Goal: Transaction & Acquisition: Purchase product/service

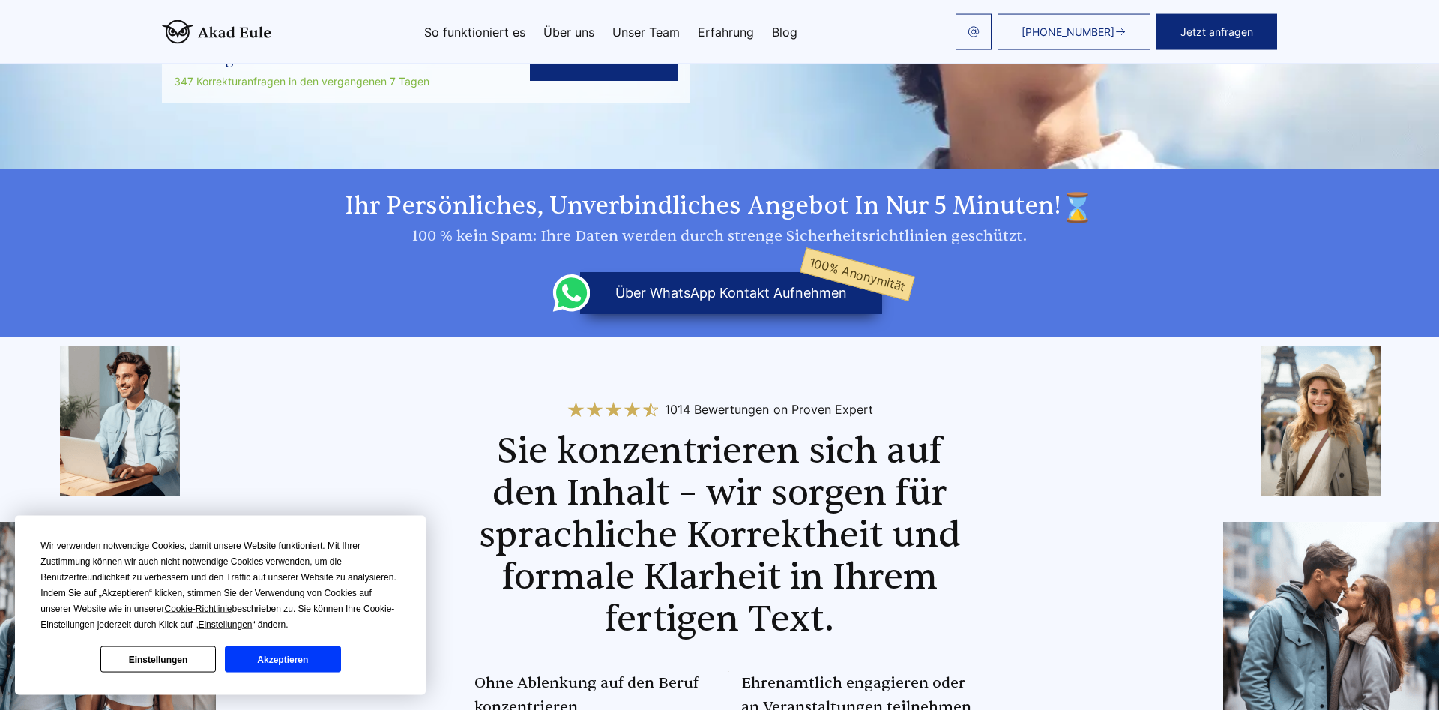
scroll to position [382, 0]
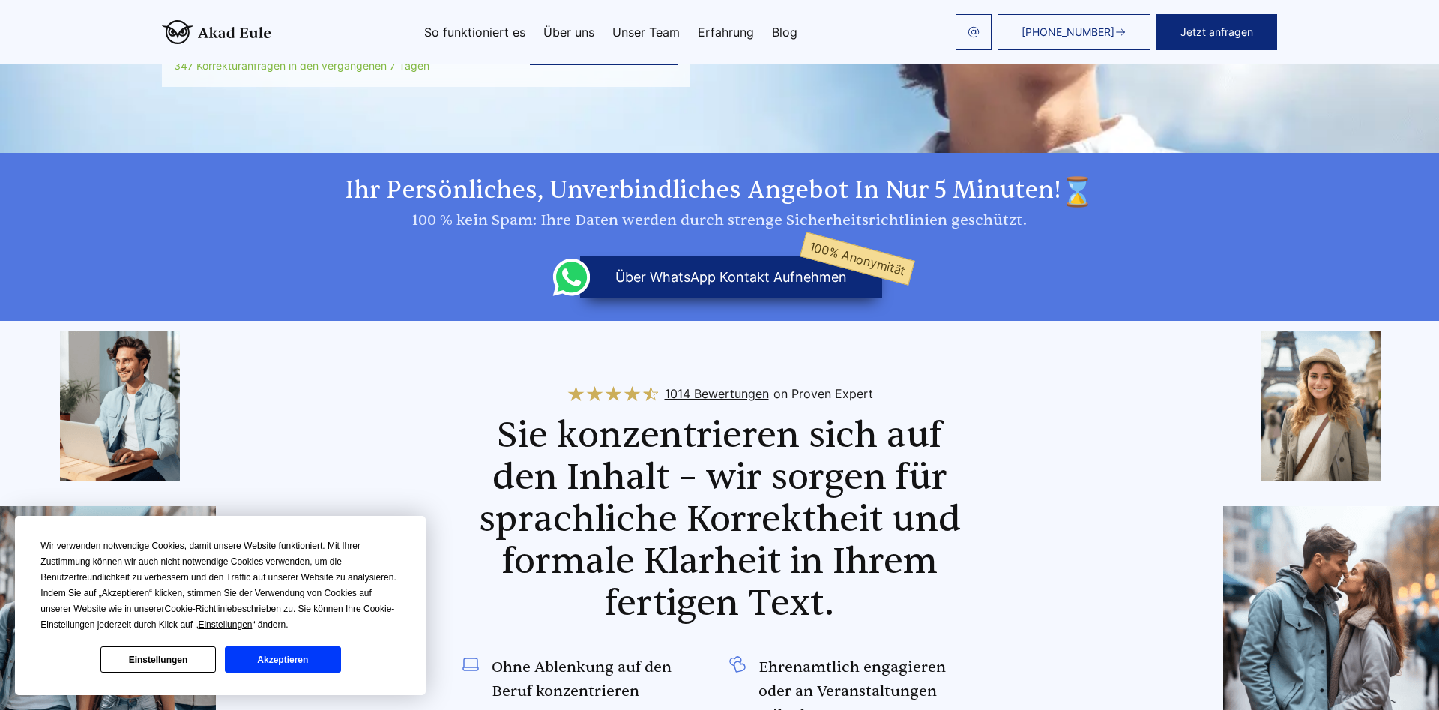
click at [299, 663] on button "Akzeptieren" at bounding box center [282, 659] width 115 height 26
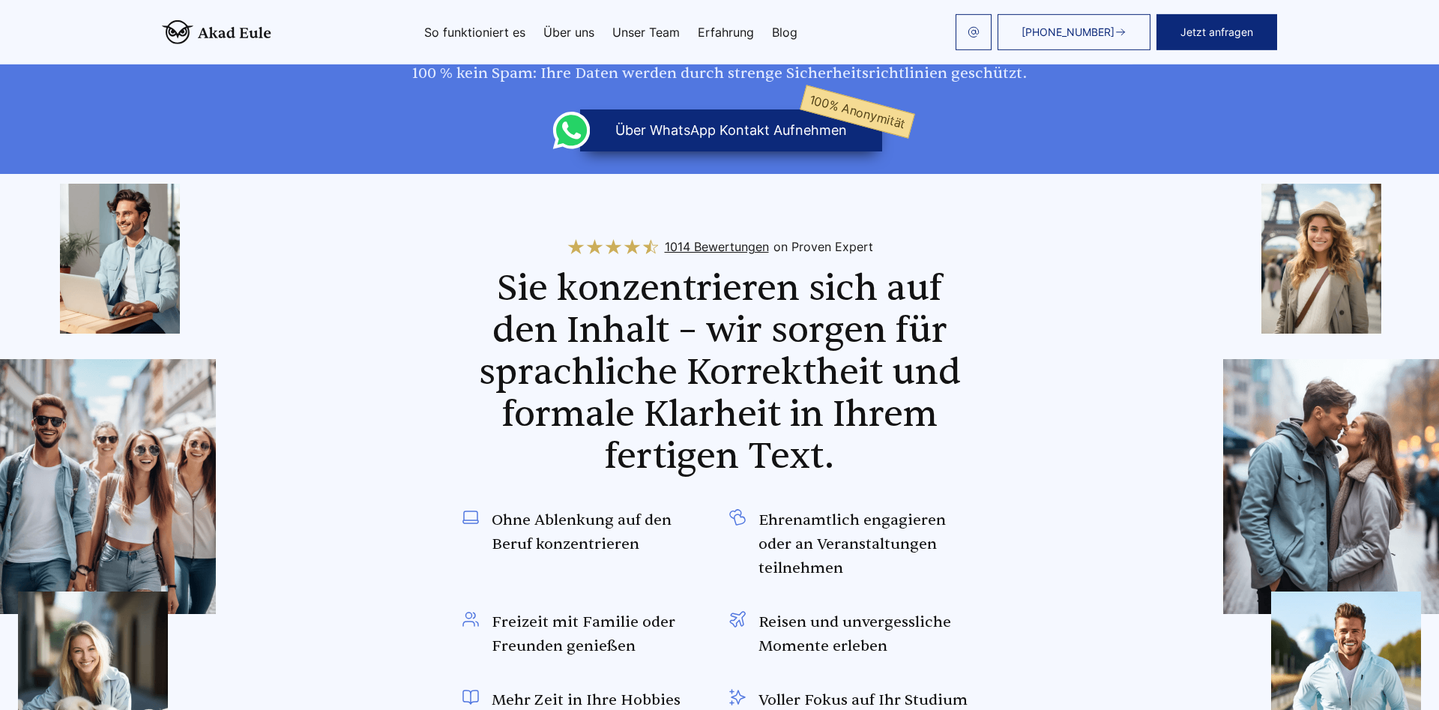
scroll to position [0, 0]
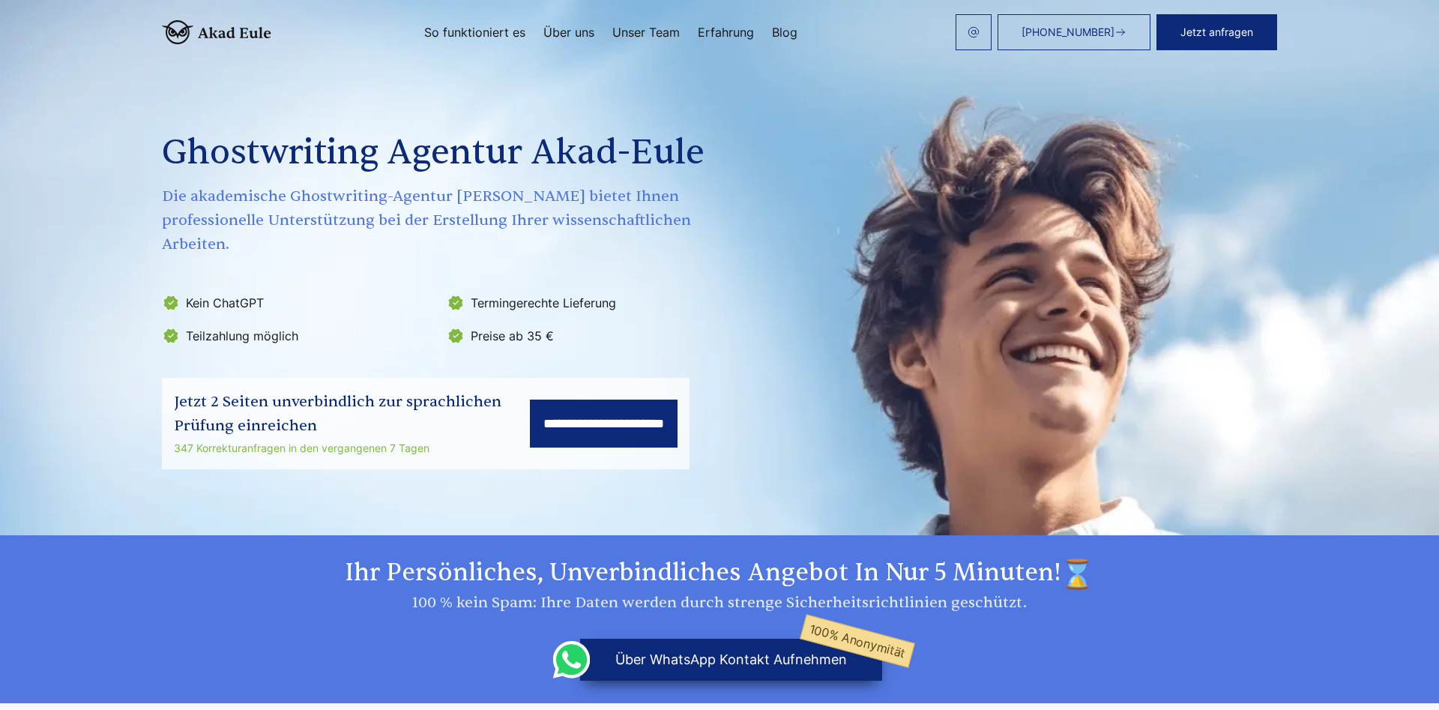
click at [559, 24] on div "[PHONE_NUMBER] Jetzt anfragen So funktioniert es Über uns Unser Team Erfahrung" at bounding box center [774, 32] width 1006 height 36
click at [560, 33] on link "Über uns" at bounding box center [569, 32] width 51 height 12
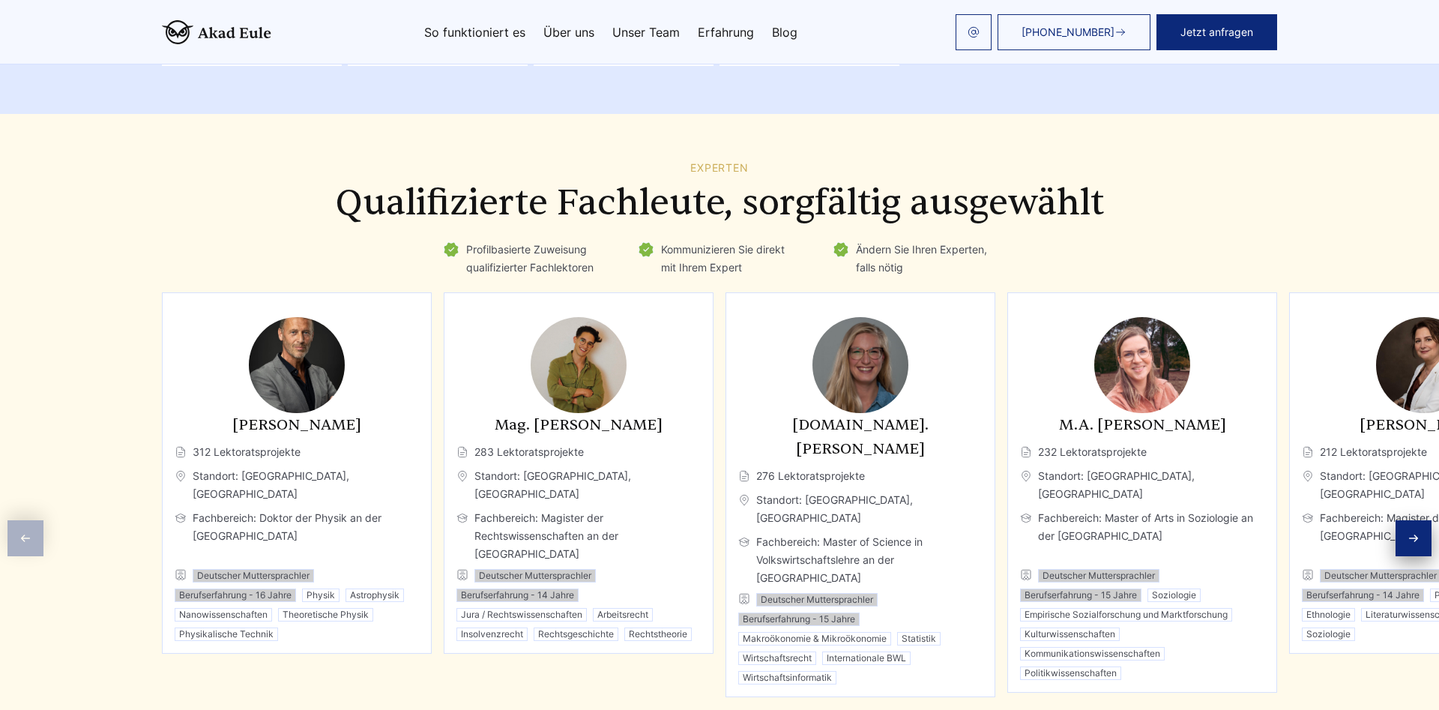
scroll to position [2004, 0]
click at [670, 698] on div at bounding box center [719, 722] width 1115 height 48
click at [671, 709] on span "Go to slide 2" at bounding box center [672, 722] width 12 height 12
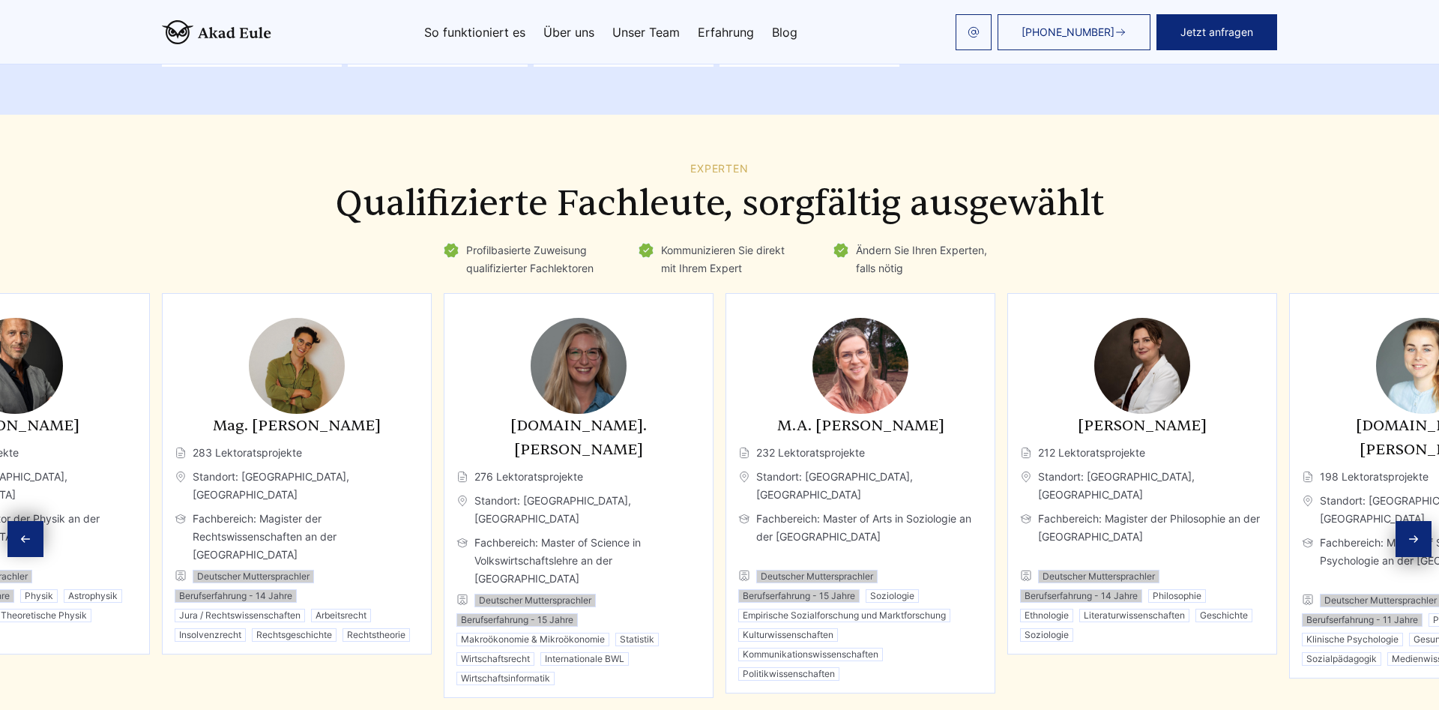
click at [697, 709] on span "Go to slide 3" at bounding box center [696, 722] width 12 height 12
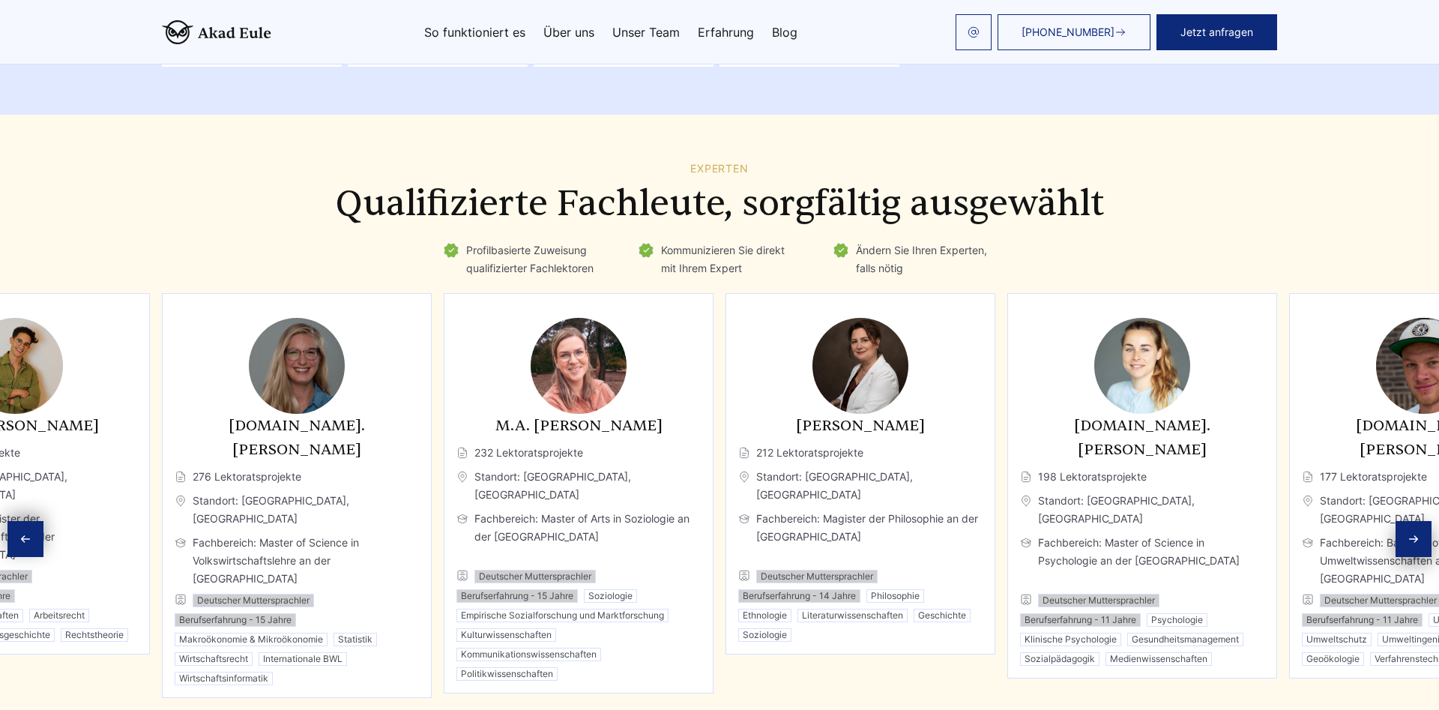
click at [718, 709] on span "Go to slide 4" at bounding box center [720, 722] width 12 height 12
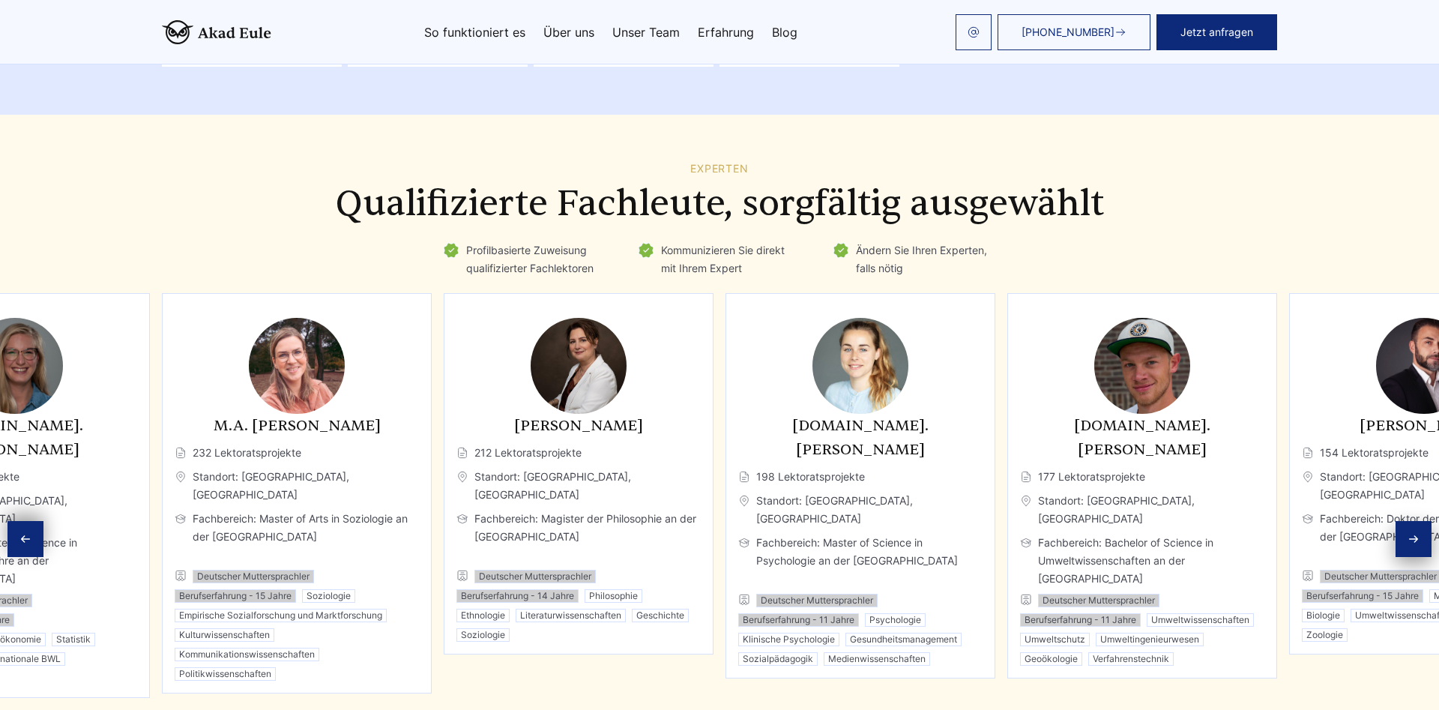
click at [740, 709] on span "Go to slide 5" at bounding box center [744, 722] width 12 height 12
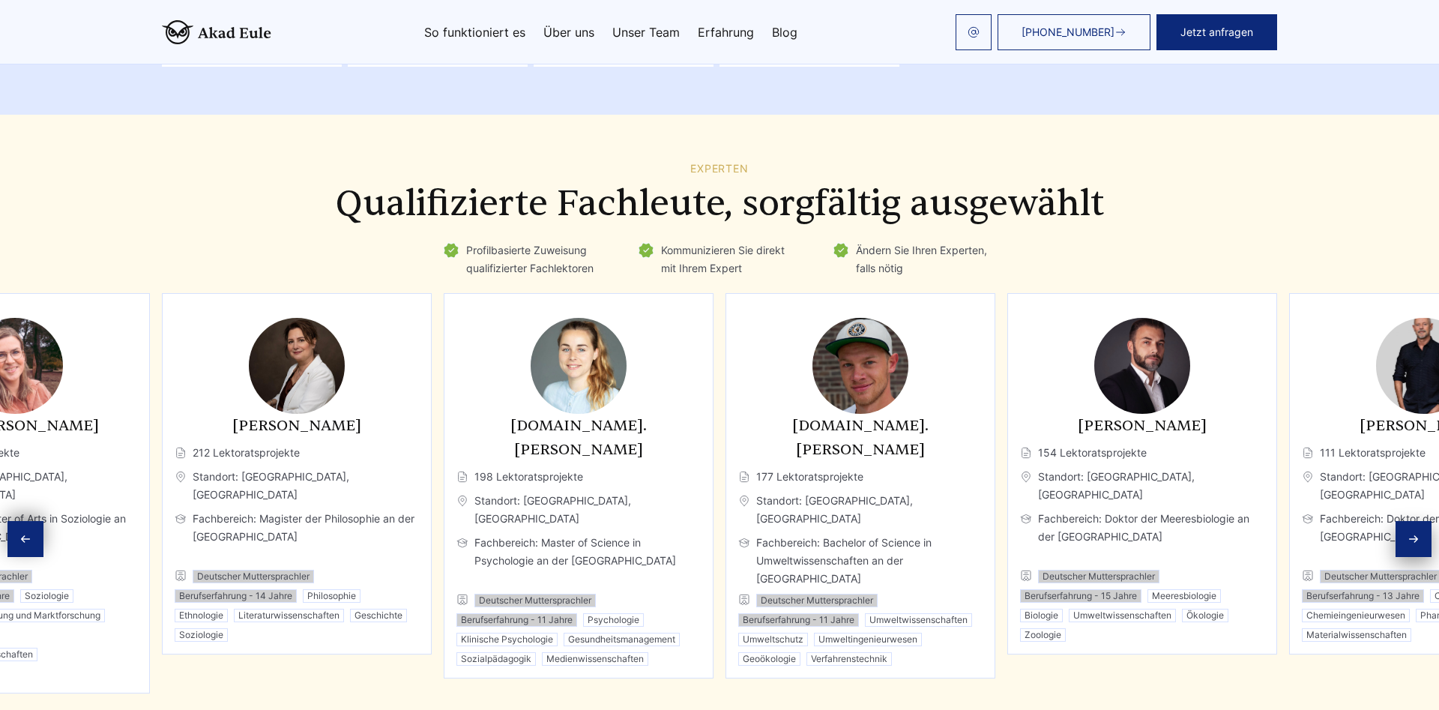
click at [765, 709] on span "Go to slide 6" at bounding box center [768, 722] width 12 height 12
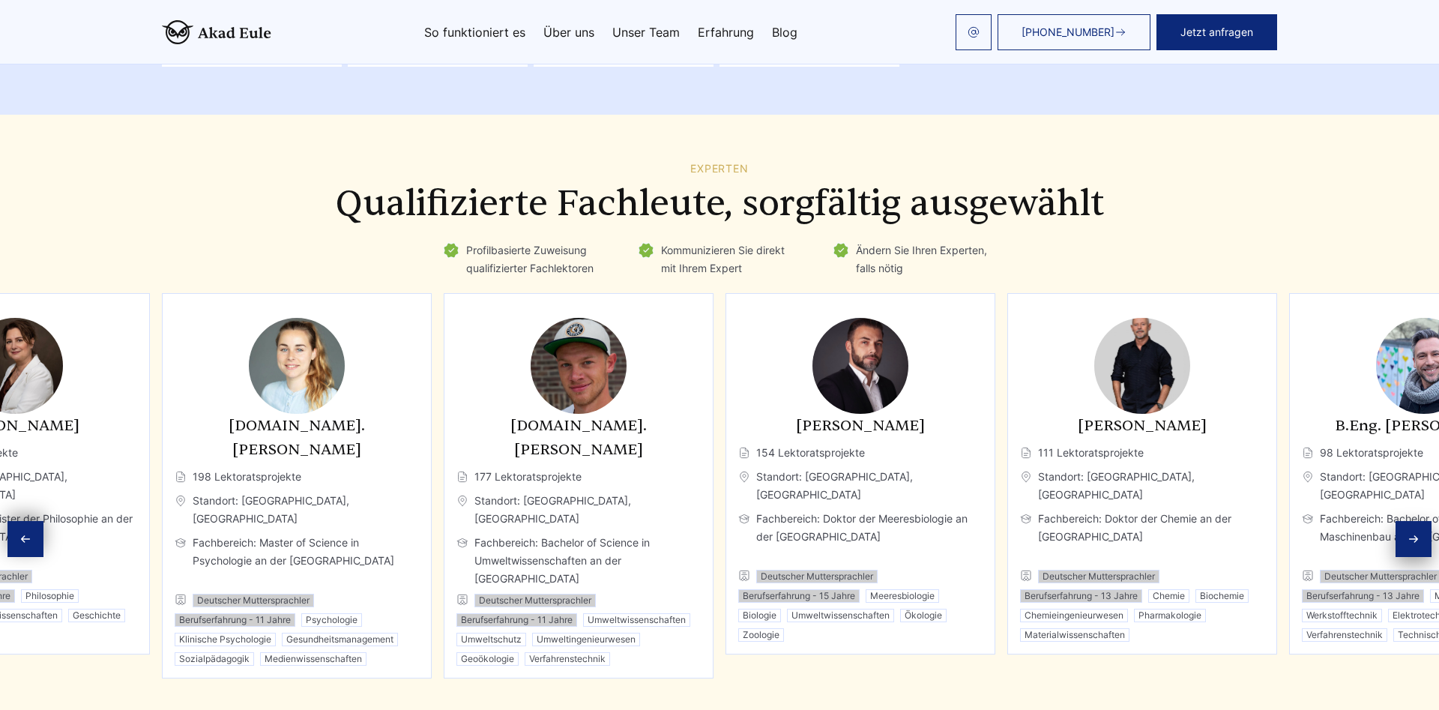
click at [788, 709] on span "Go to slide 7" at bounding box center [792, 722] width 12 height 12
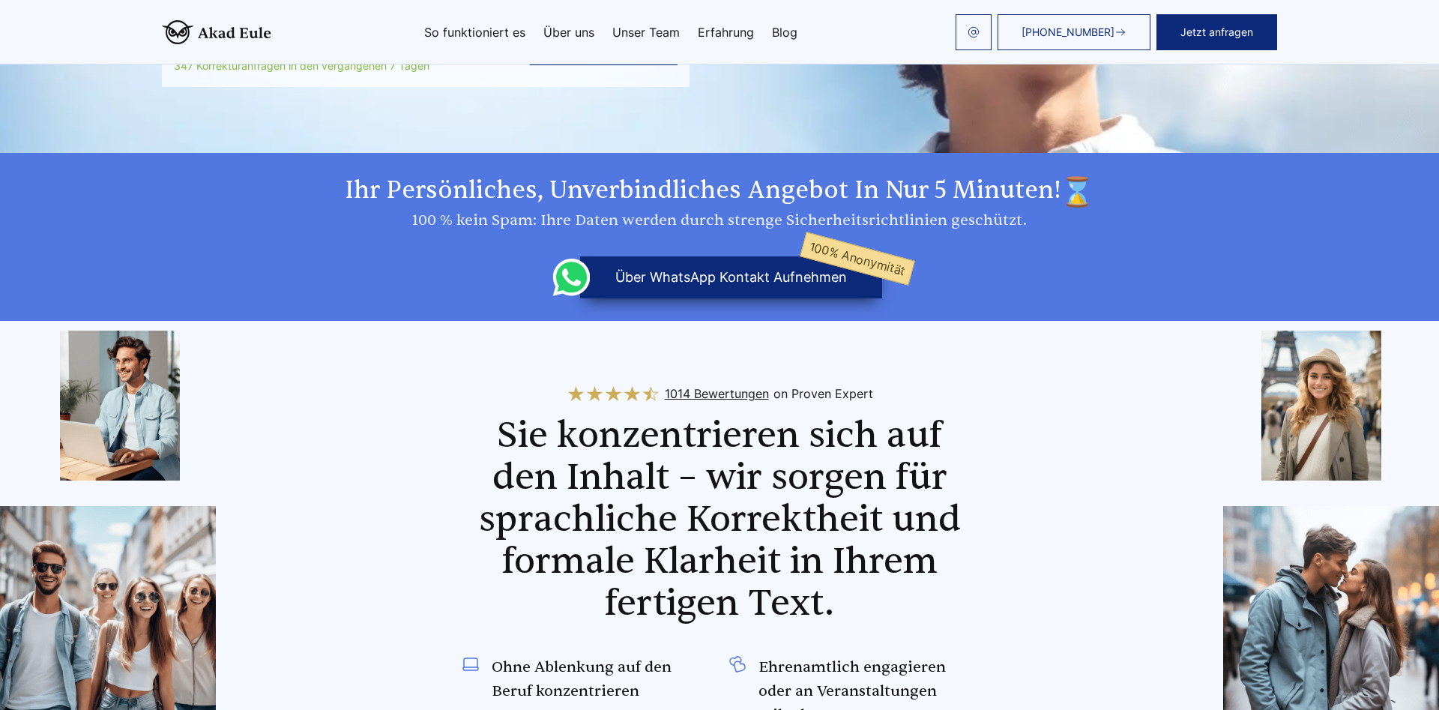
scroll to position [0, 0]
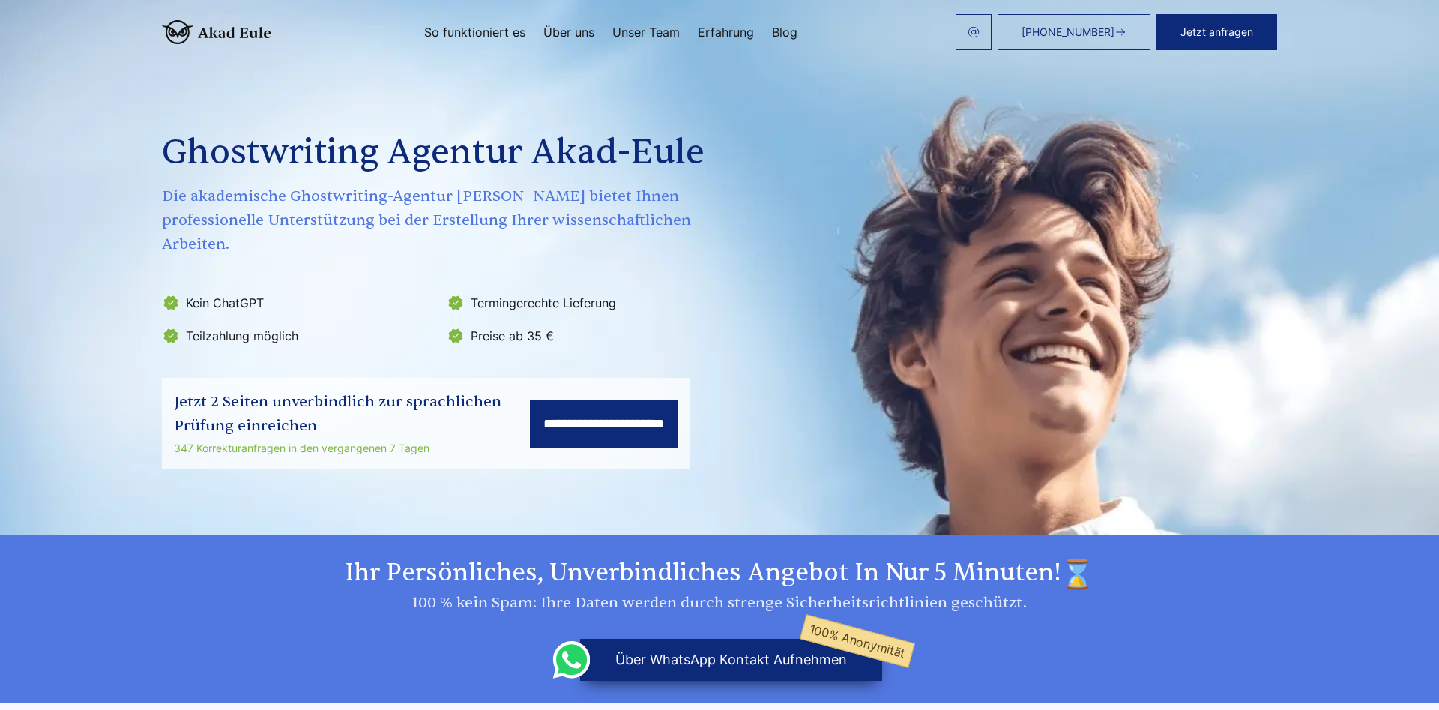
click at [584, 406] on input "**********" at bounding box center [604, 424] width 148 height 48
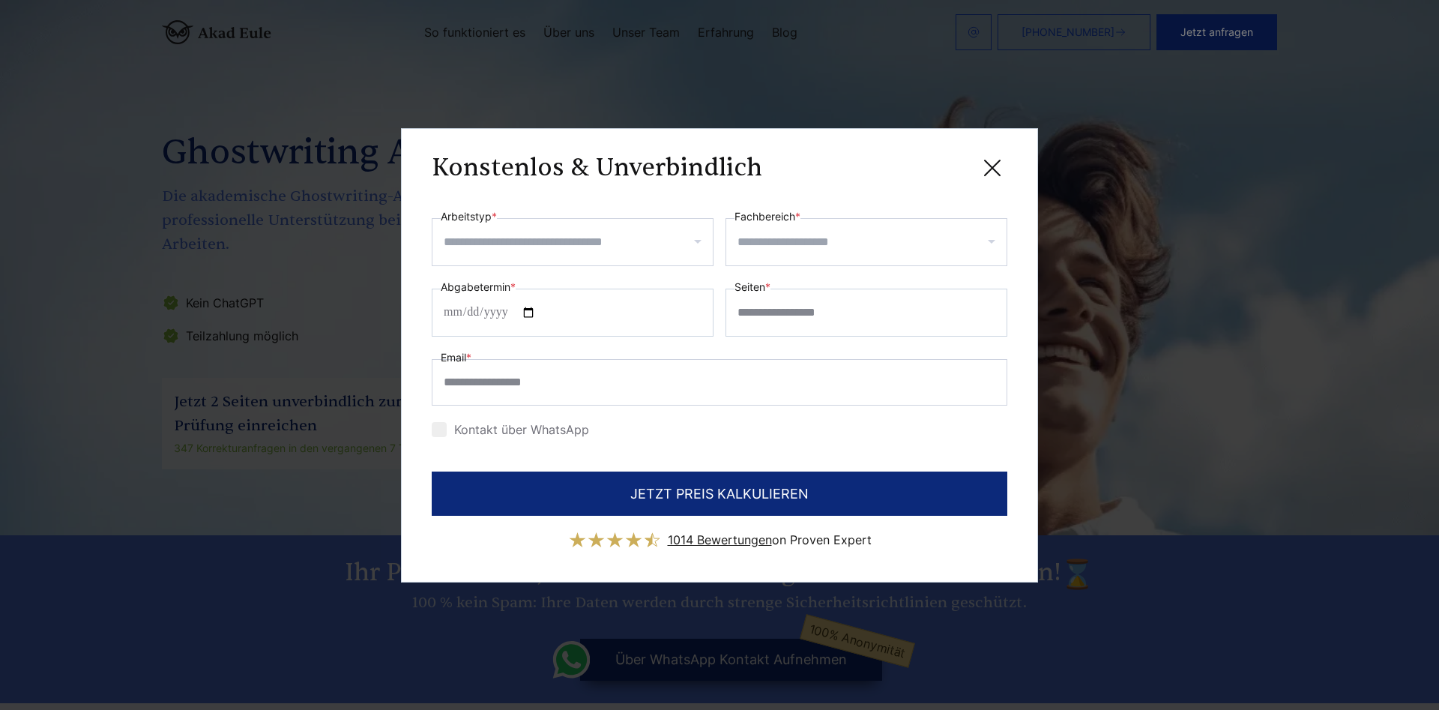
click at [999, 164] on icon at bounding box center [993, 168] width 30 height 30
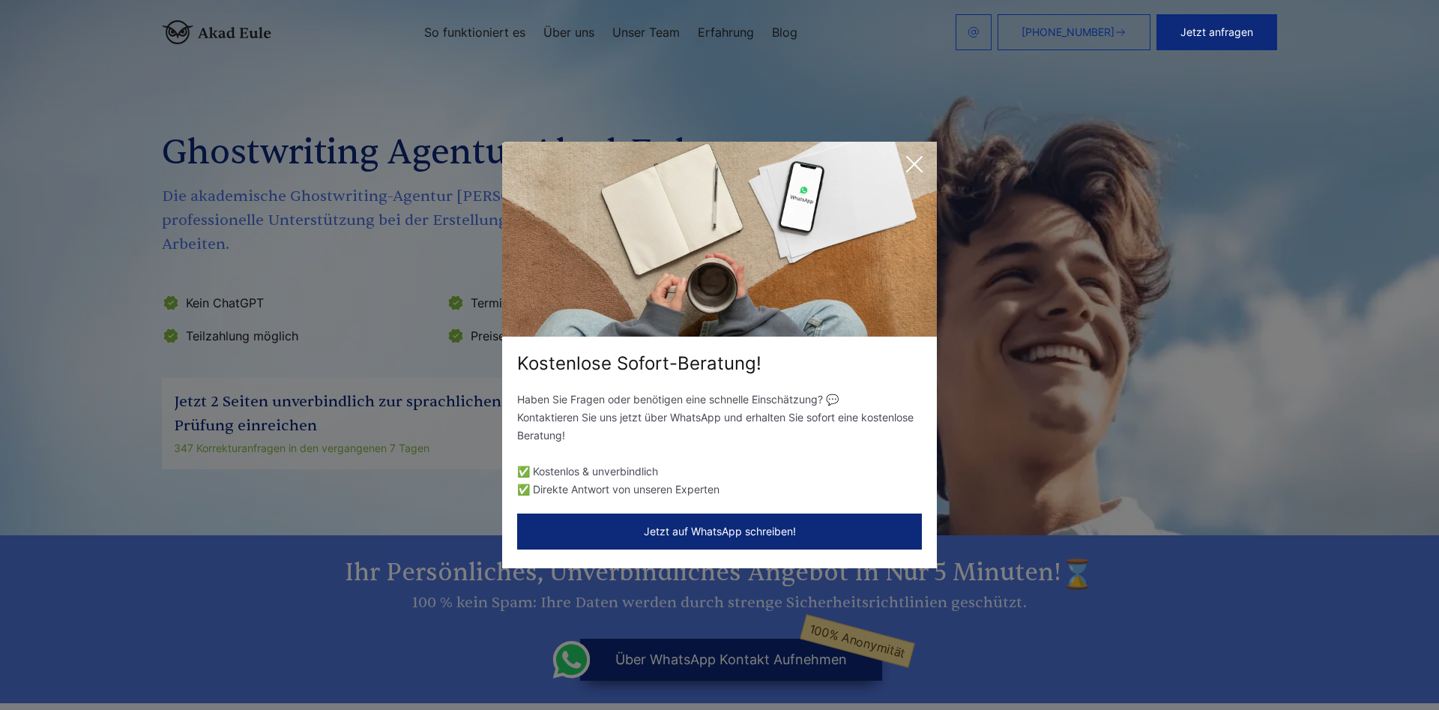
click at [913, 170] on icon at bounding box center [915, 164] width 30 height 30
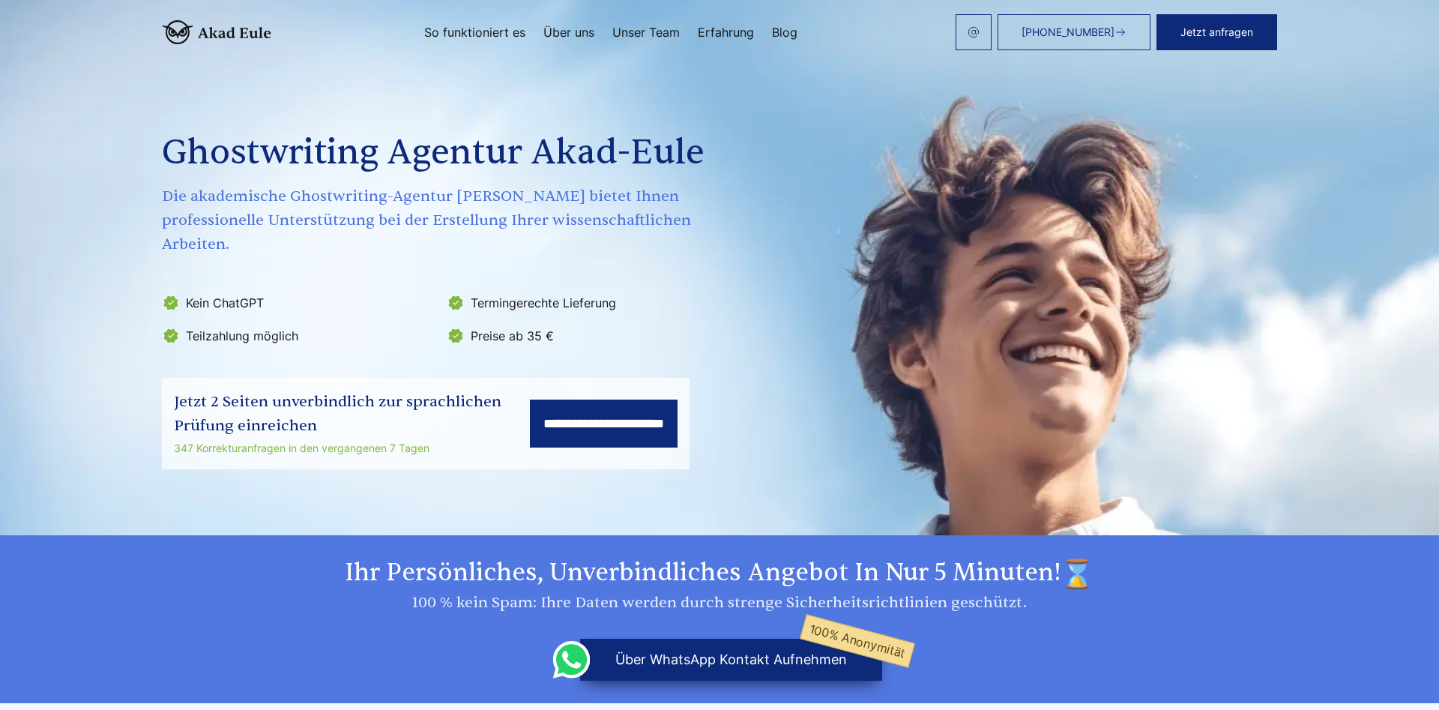
click at [591, 400] on input "**********" at bounding box center [604, 424] width 148 height 48
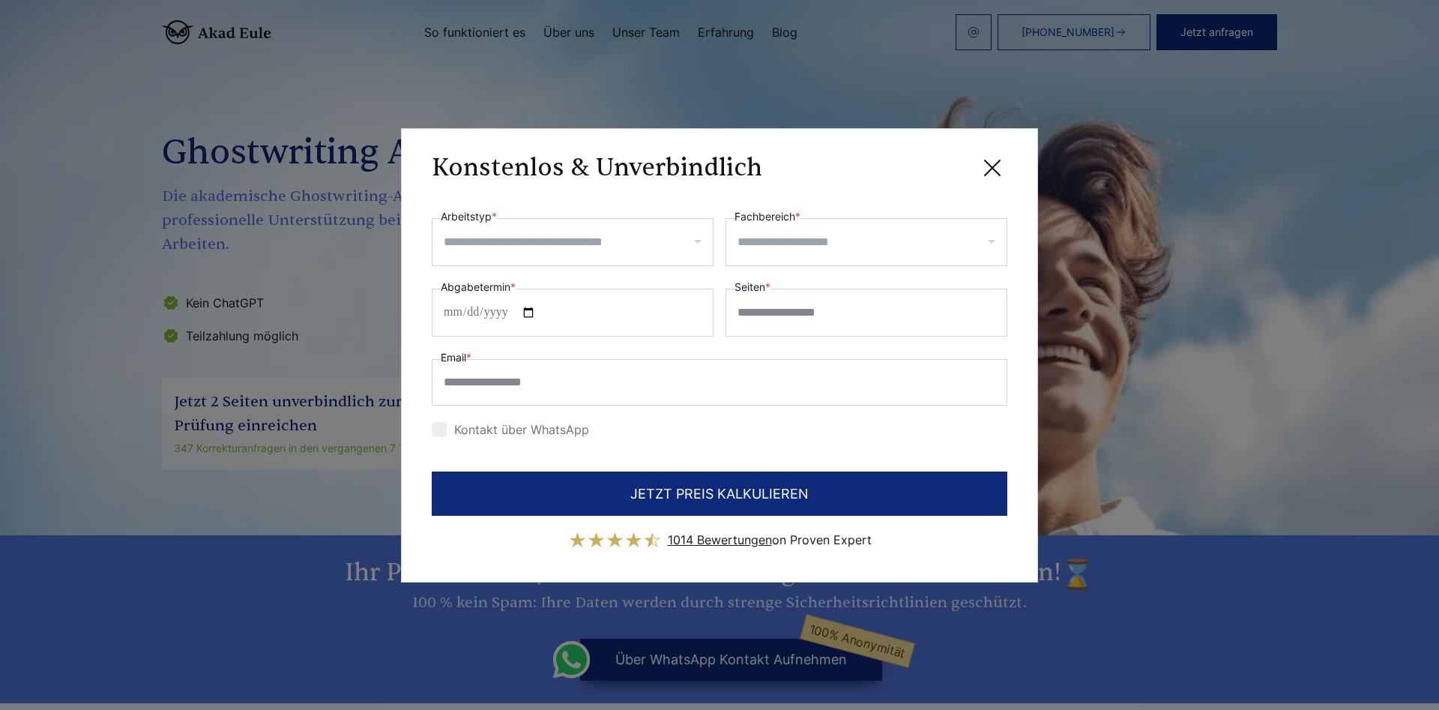
click at [690, 230] on input "Arbeitstyp *" at bounding box center [578, 242] width 269 height 24
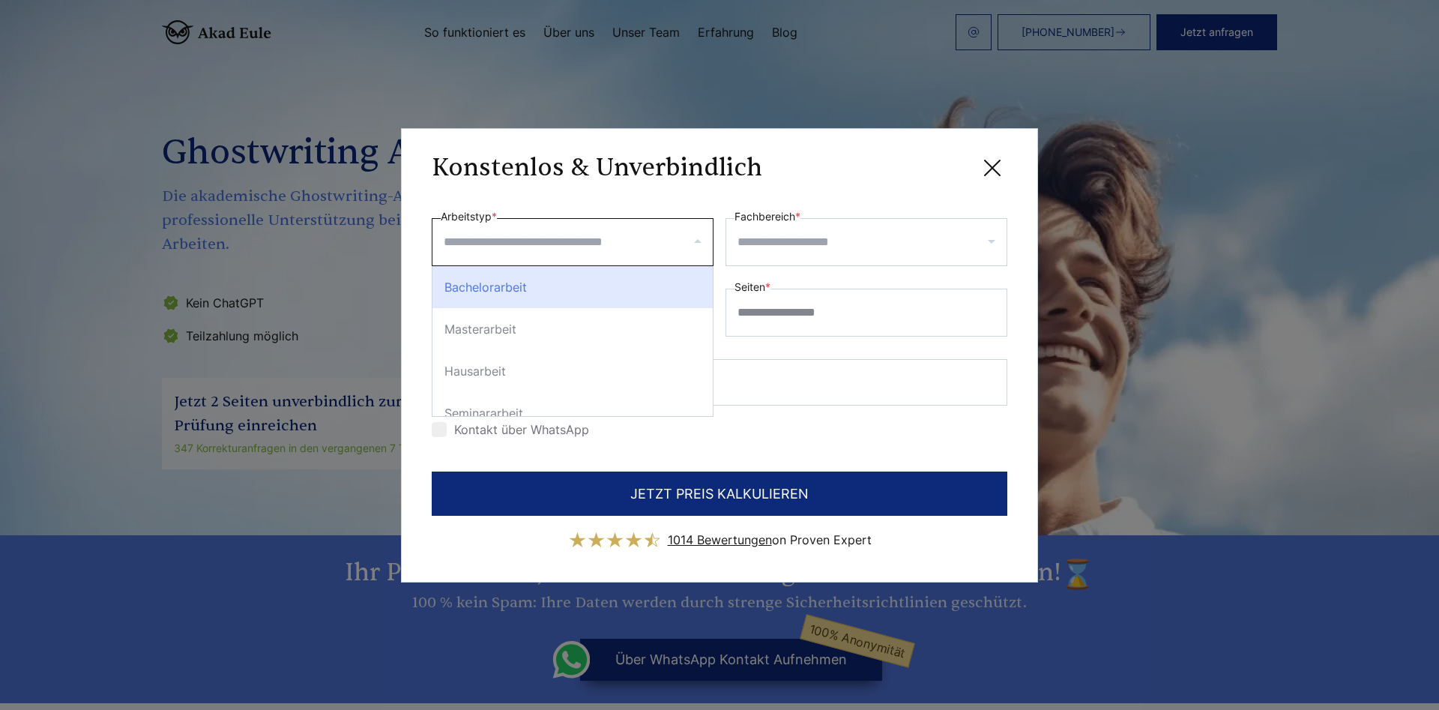
drag, startPoint x: 624, startPoint y: 309, endPoint x: 623, endPoint y: 301, distance: 7.5
click at [623, 301] on div "Bachelorarbeit Masterarbeit Hausarbeit Seminararbeit Exposé Dissertation / Dokt…" at bounding box center [573, 341] width 280 height 150
click at [623, 301] on div "Bachelorarbeit" at bounding box center [573, 287] width 280 height 42
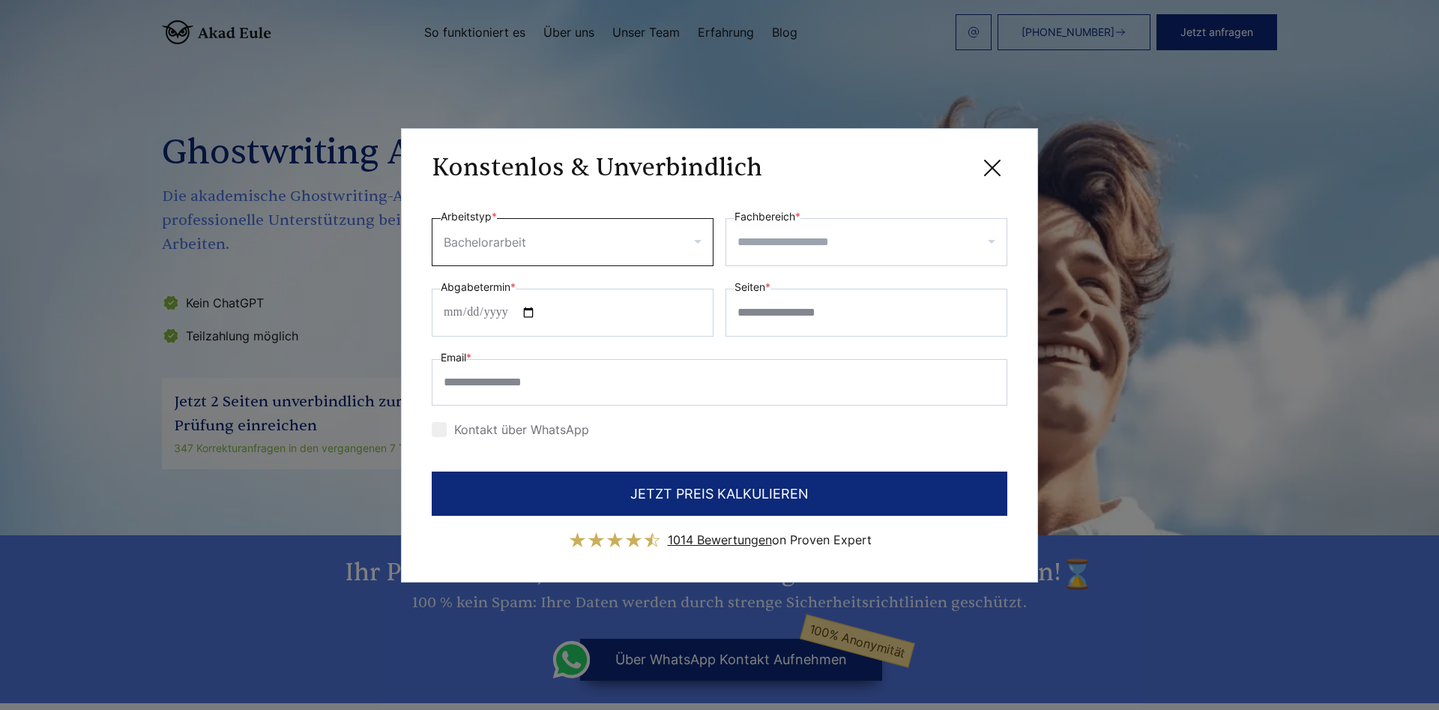
click at [648, 235] on input "Arbeitstyp *" at bounding box center [619, 242] width 181 height 24
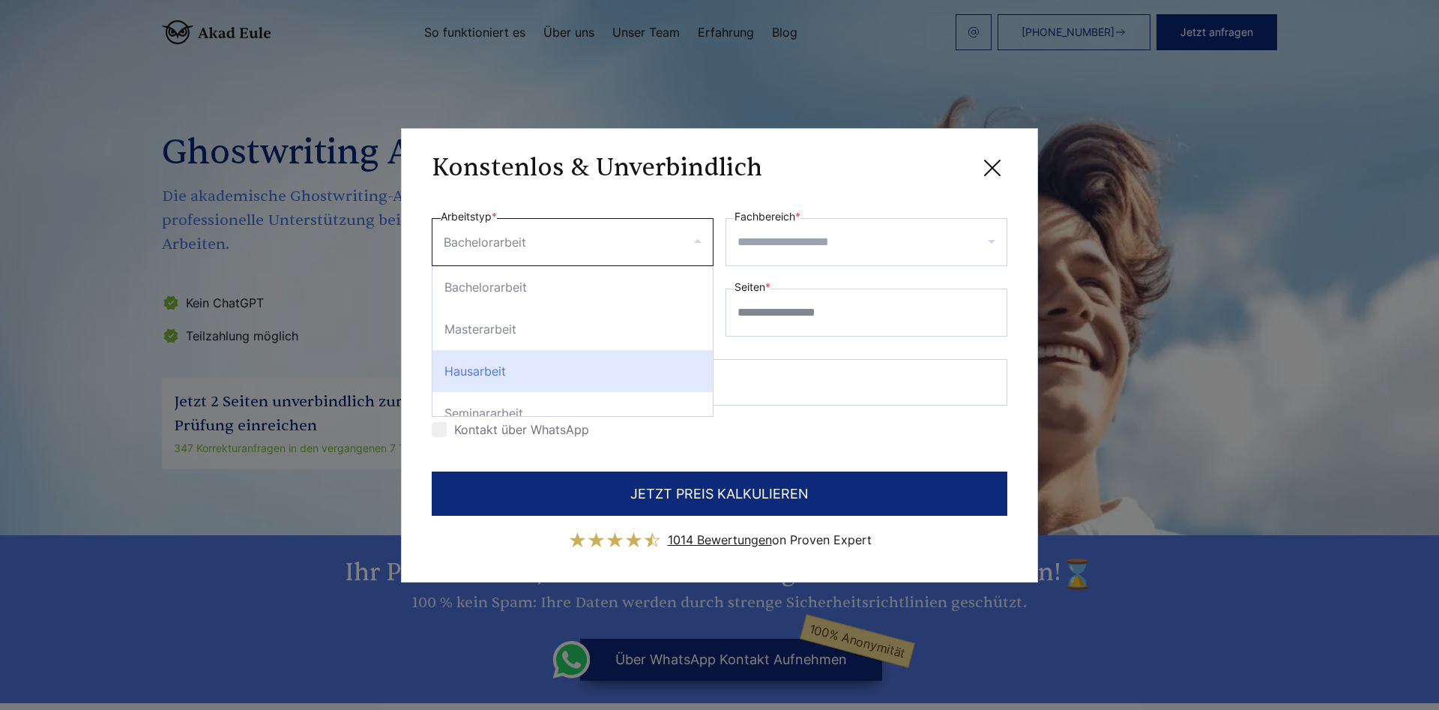
scroll to position [90, 0]
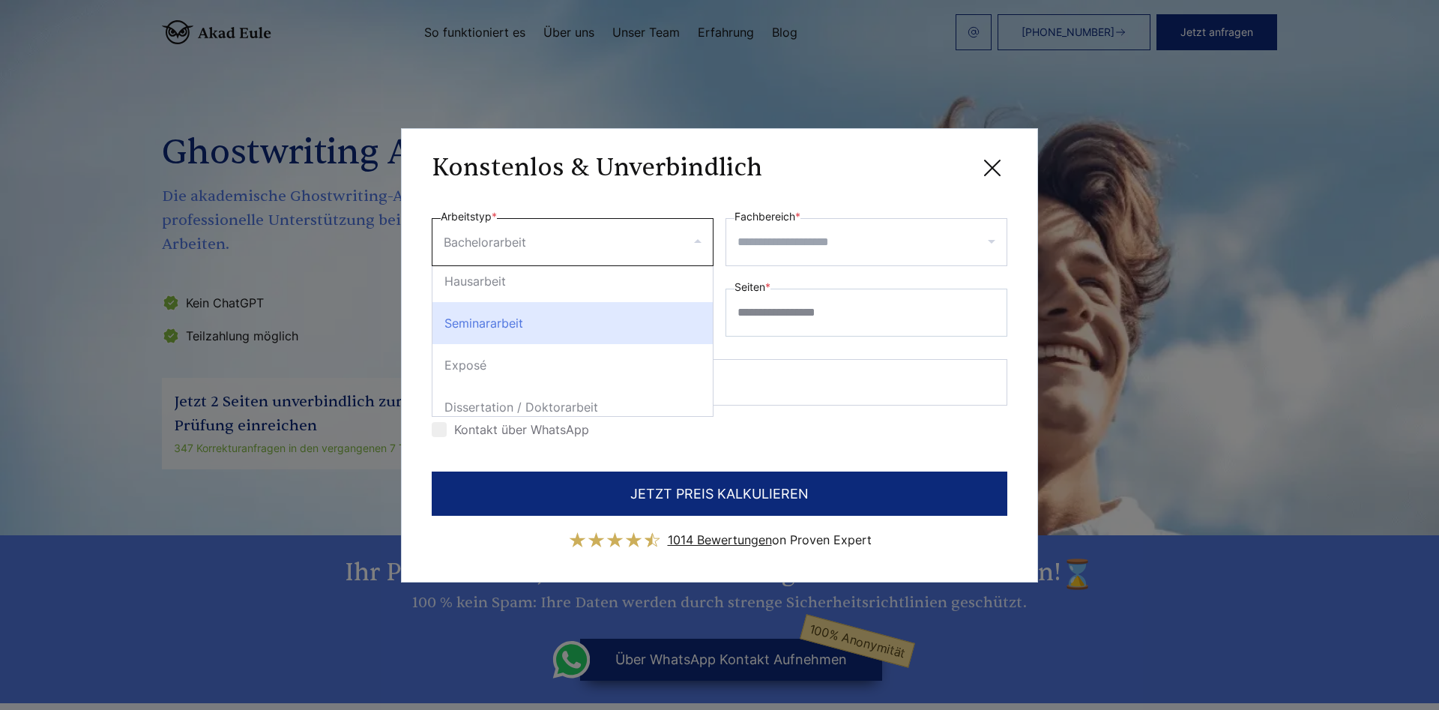
click at [562, 321] on div "Seminararbeit" at bounding box center [573, 323] width 280 height 42
select select "**"
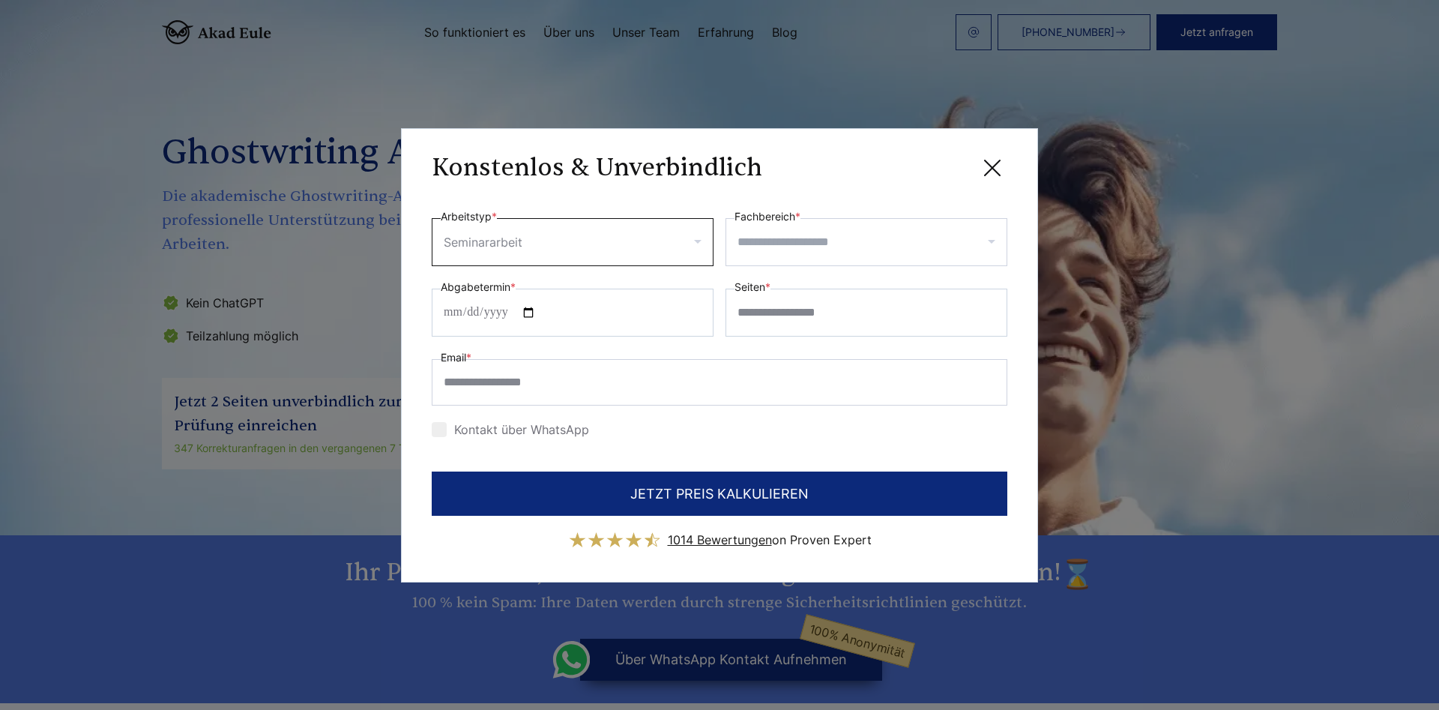
click at [784, 235] on input "Fachbereich *" at bounding box center [872, 242] width 269 height 24
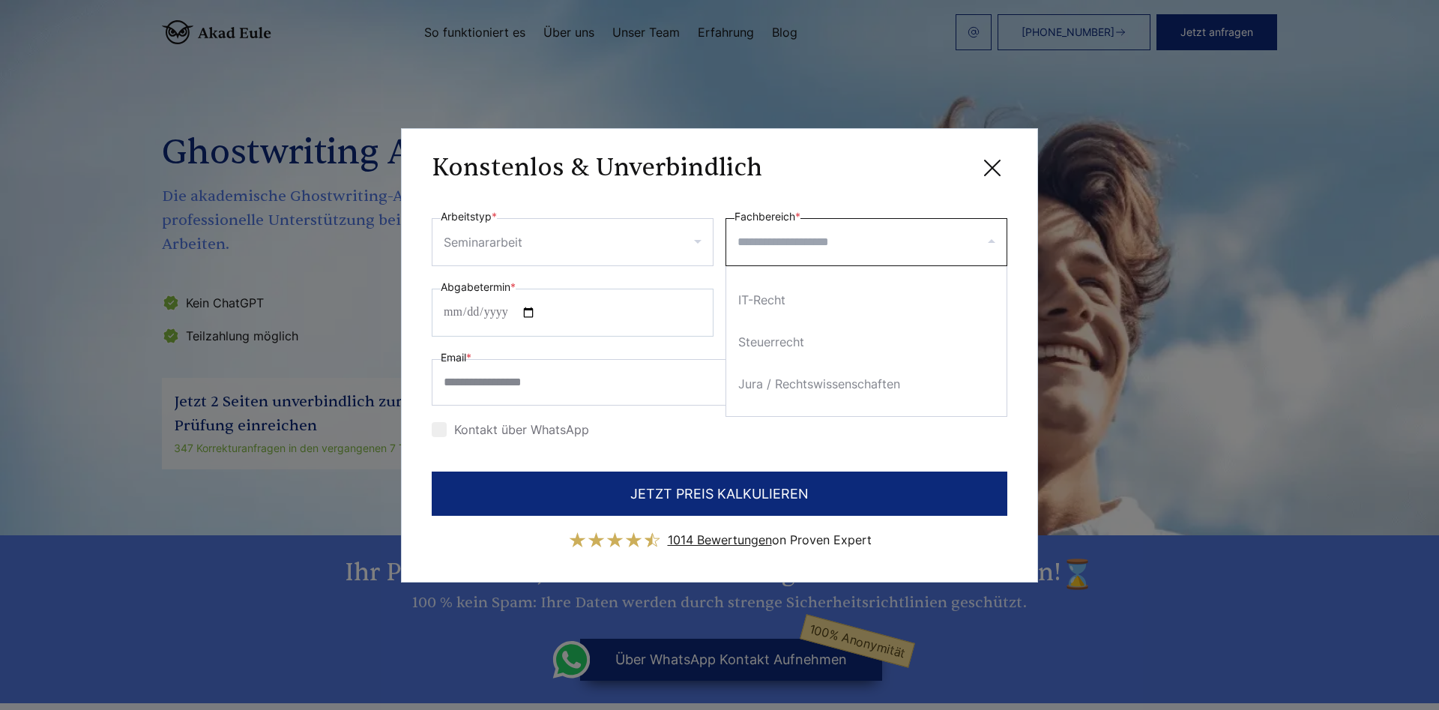
scroll to position [810, 0]
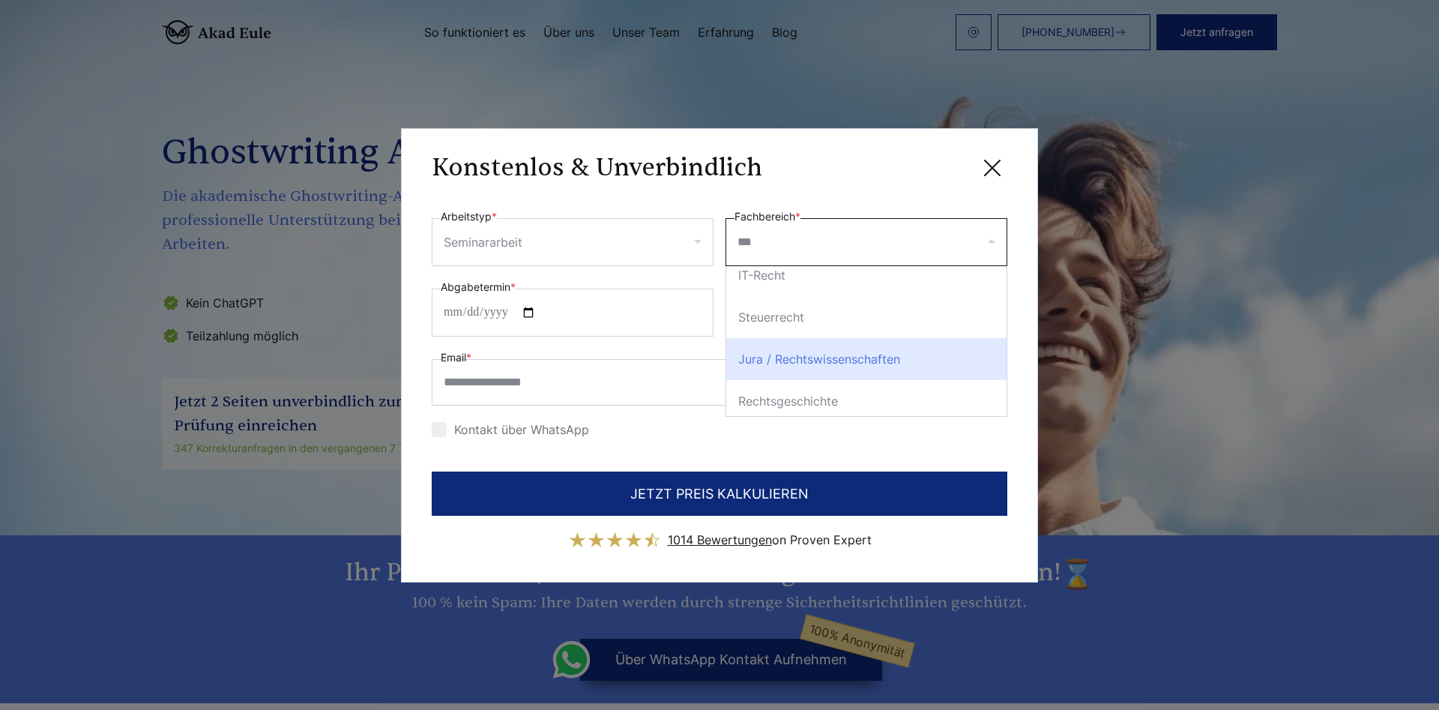
type input "****"
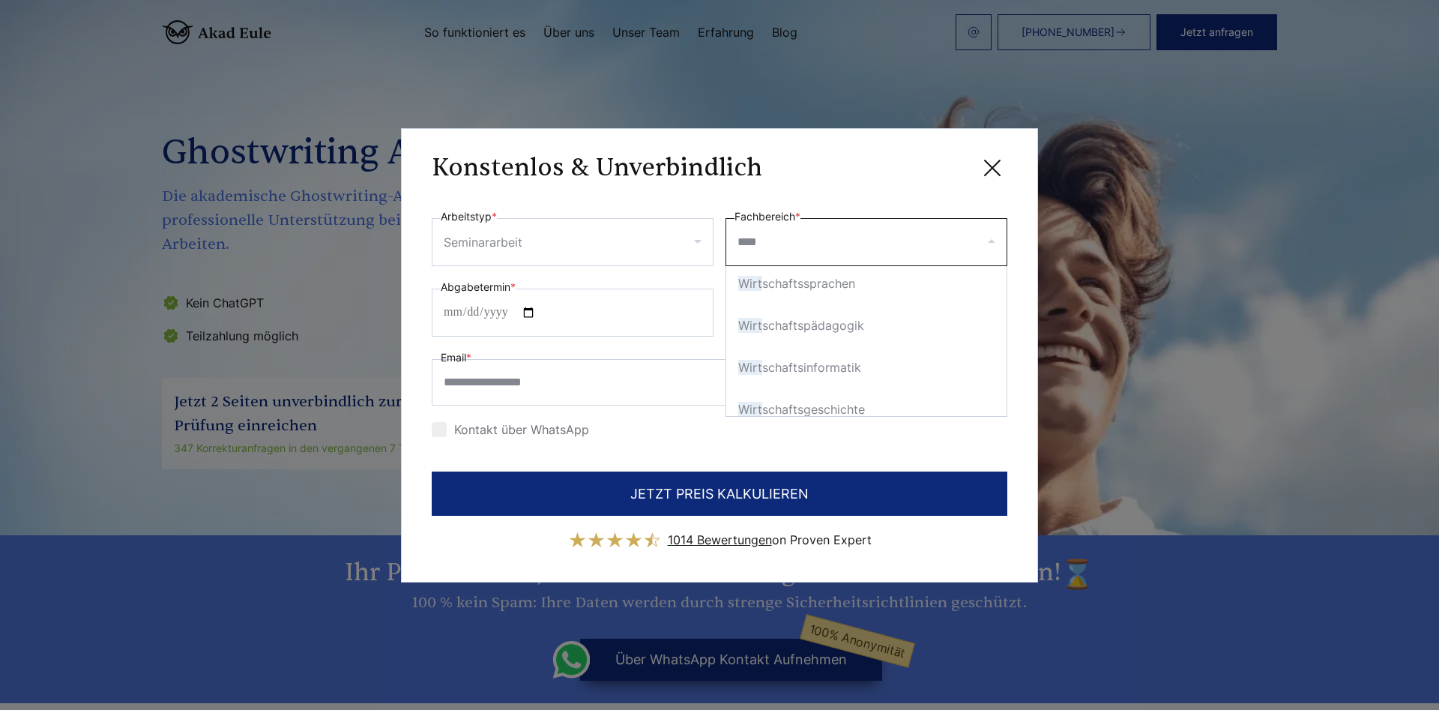
scroll to position [90, 0]
click at [887, 359] on div "Wirt schaftsinformatik" at bounding box center [866, 365] width 280 height 42
select select "**"
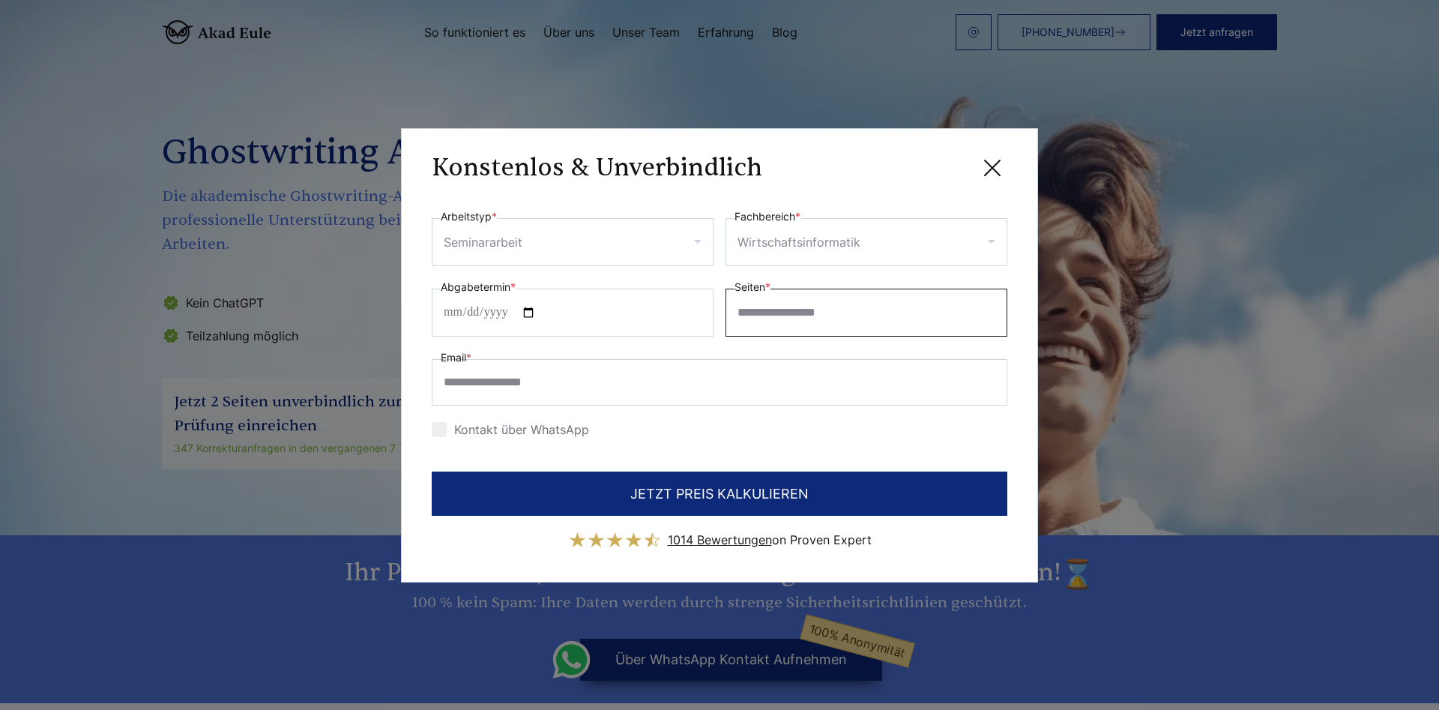
click at [810, 301] on input "Seiten *" at bounding box center [867, 313] width 282 height 48
click at [985, 171] on icon at bounding box center [993, 168] width 30 height 30
